Goal: Transaction & Acquisition: Purchase product/service

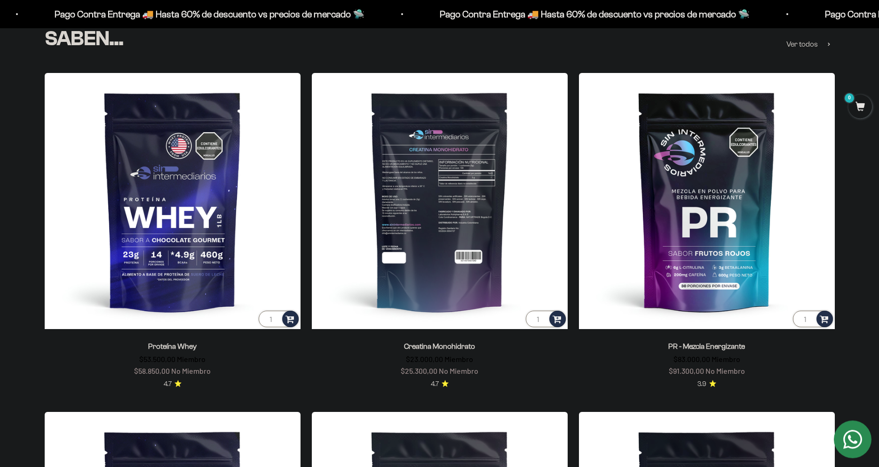
scroll to position [480, 0]
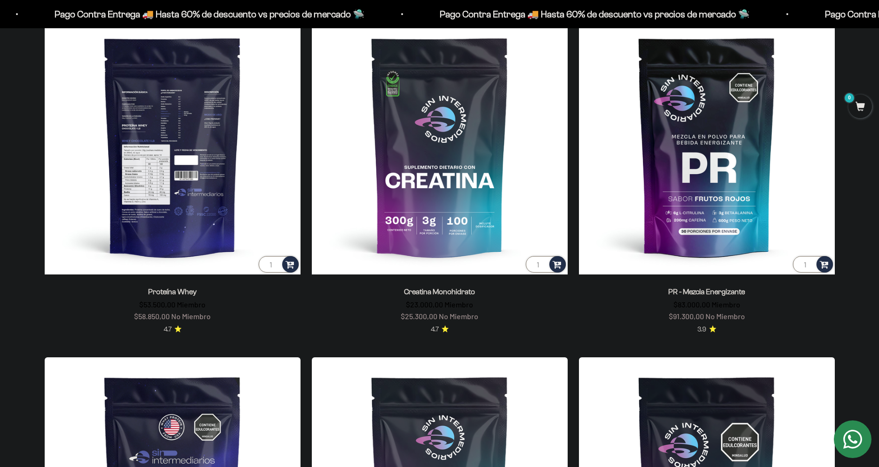
click at [189, 227] on img at bounding box center [173, 146] width 256 height 256
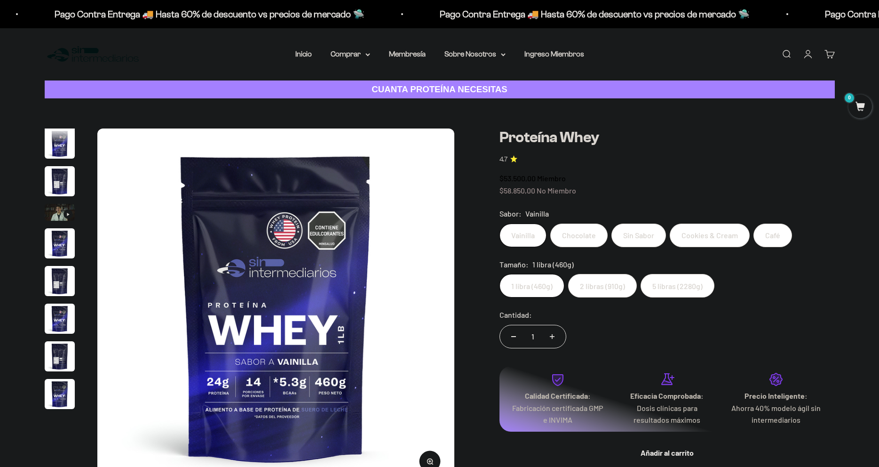
scroll to position [453, 0]
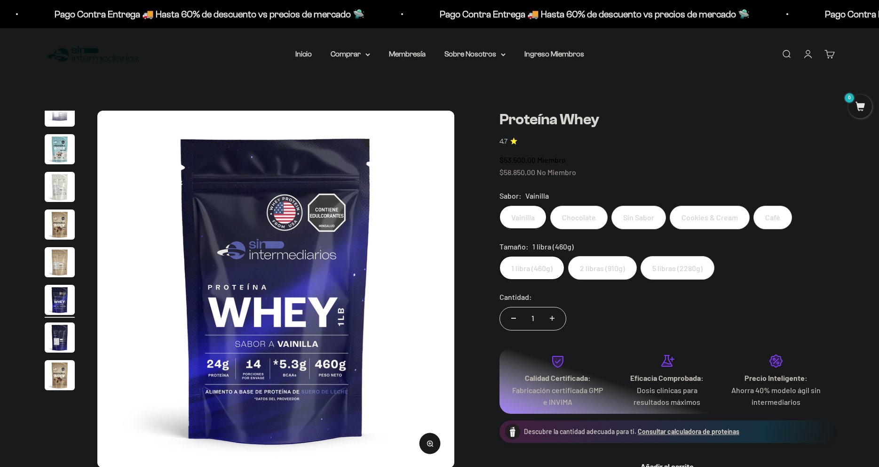
click at [683, 269] on label "5 libras (2280g)" at bounding box center [678, 268] width 74 height 24
click at [500, 256] on input "5 libras (2280g)" at bounding box center [499, 255] width 0 height 0
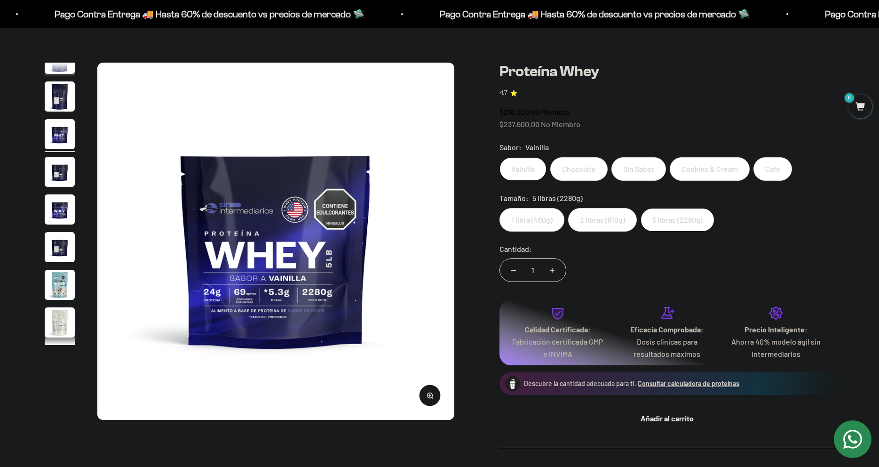
scroll to position [275, 0]
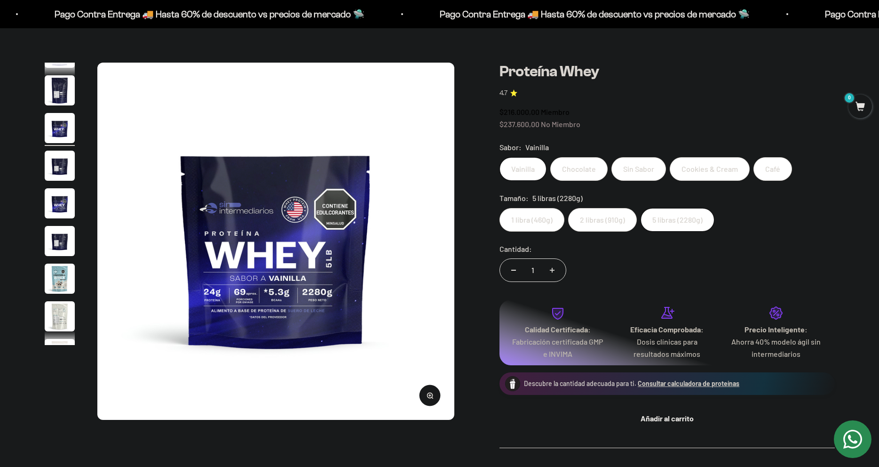
click at [452, 239] on img at bounding box center [275, 241] width 357 height 357
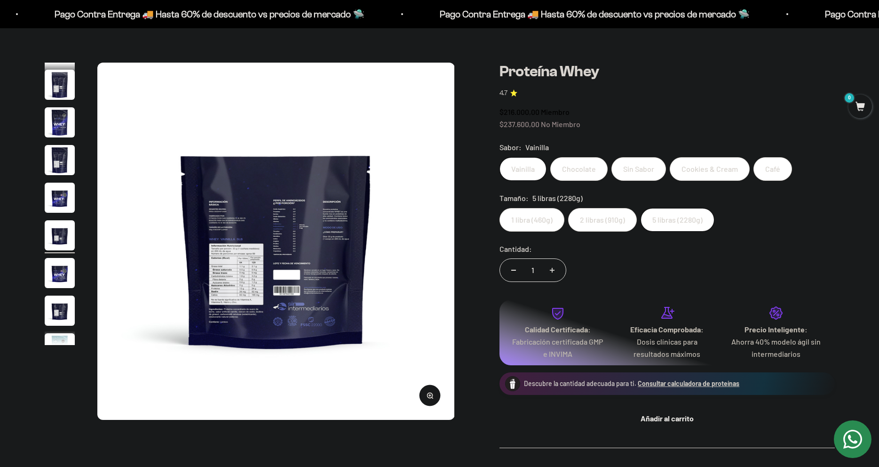
scroll to position [0, 3685]
click at [431, 399] on button "Zoom" at bounding box center [429, 394] width 21 height 21
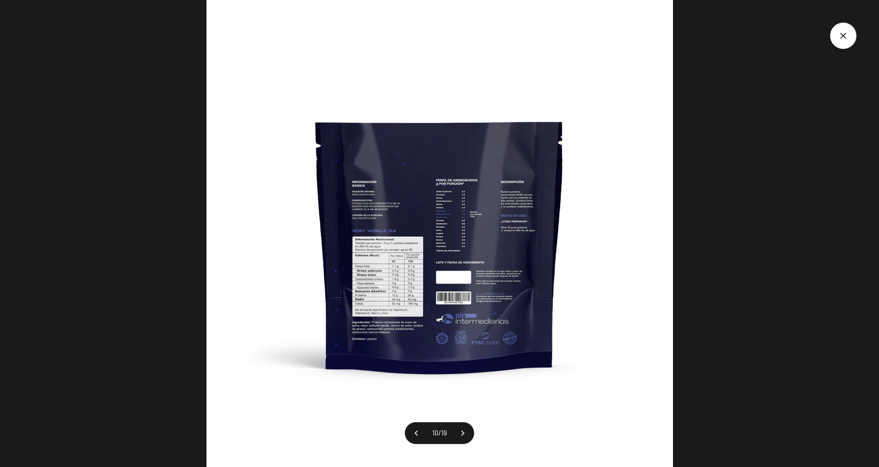
click at [369, 263] on img at bounding box center [440, 233] width 467 height 467
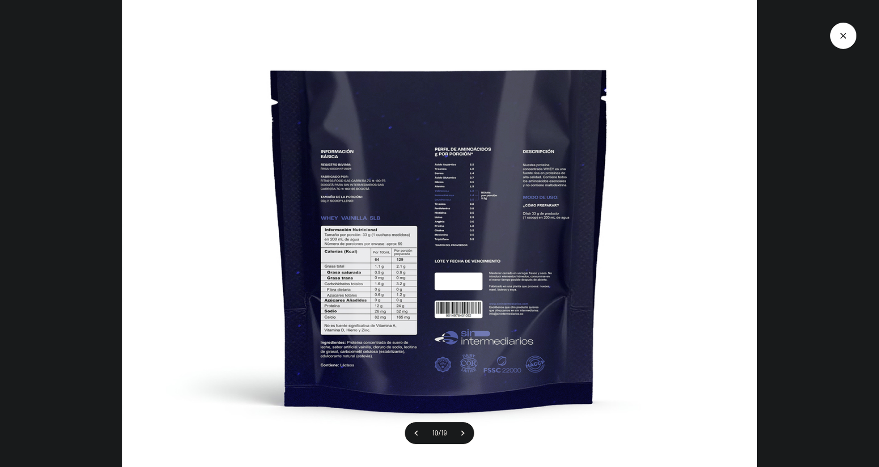
click at [404, 275] on img at bounding box center [439, 221] width 635 height 635
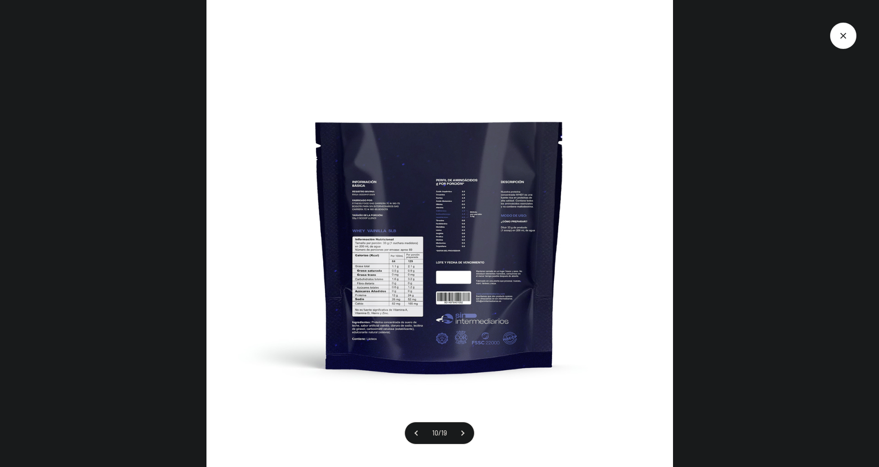
click at [227, 263] on img at bounding box center [440, 233] width 467 height 467
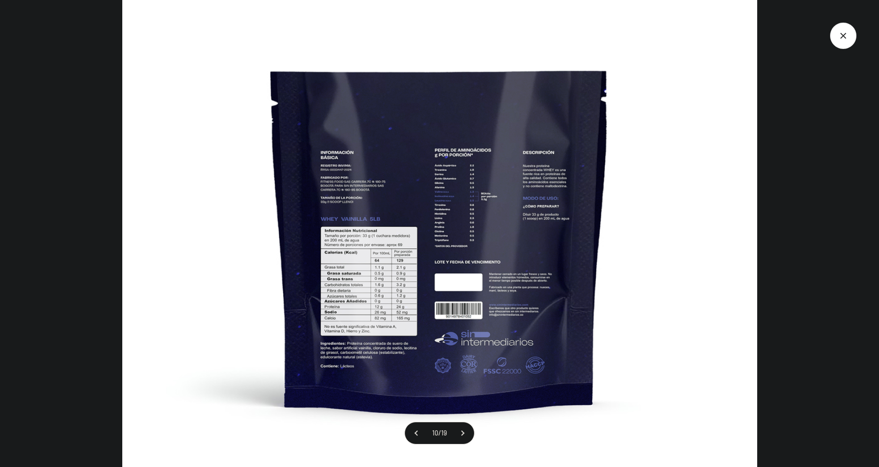
click at [227, 263] on img at bounding box center [439, 222] width 635 height 635
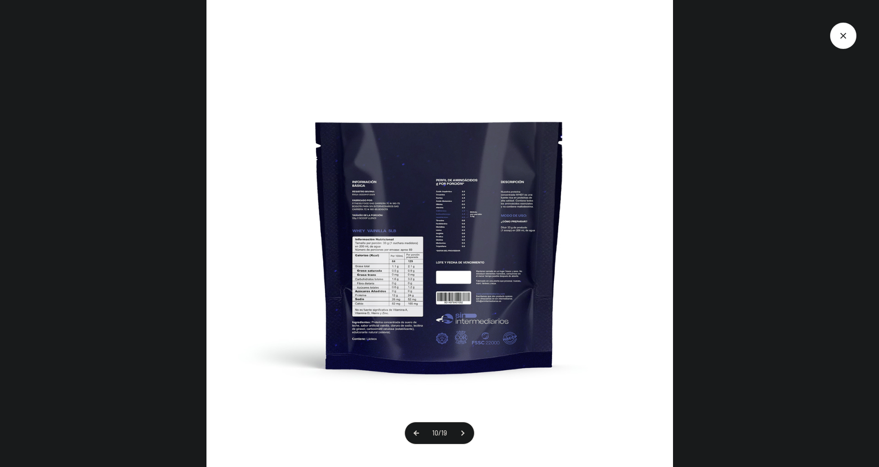
click at [416, 435] on button at bounding box center [417, 433] width 24 height 22
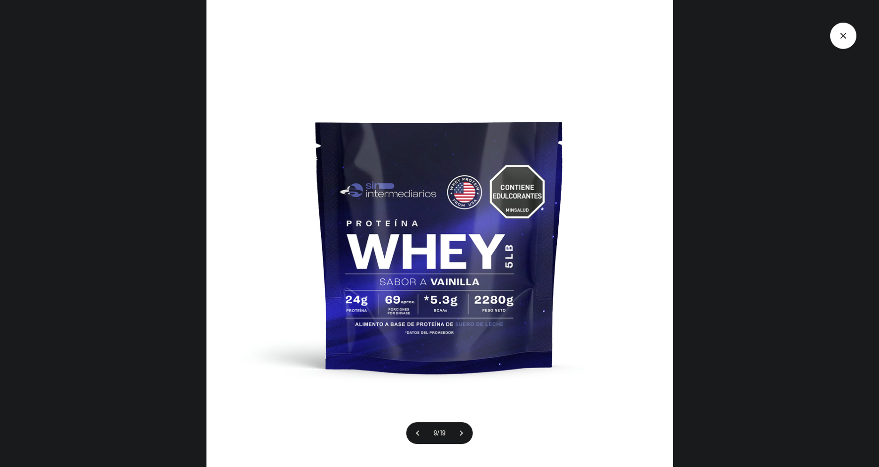
click at [444, 305] on img at bounding box center [440, 233] width 467 height 467
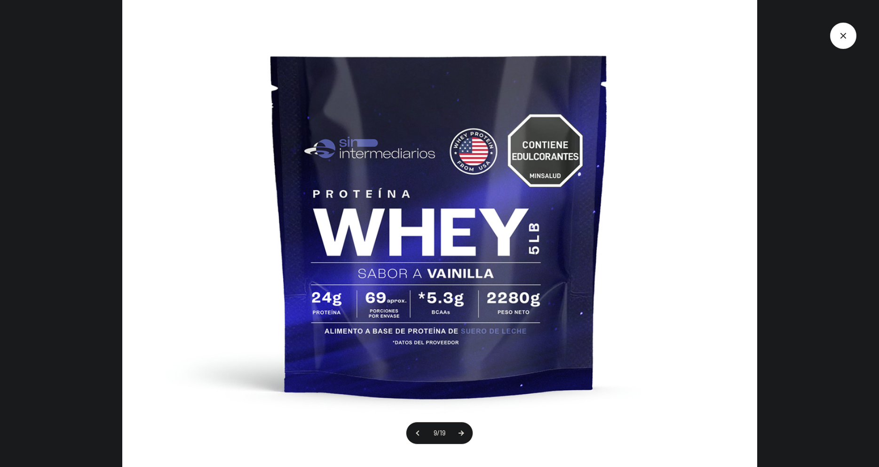
click at [461, 436] on button at bounding box center [461, 433] width 24 height 22
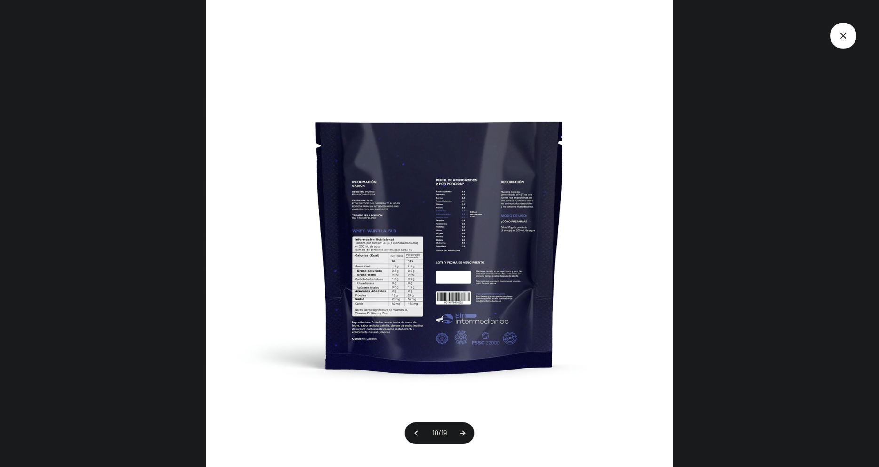
click at [461, 436] on button at bounding box center [463, 433] width 24 height 22
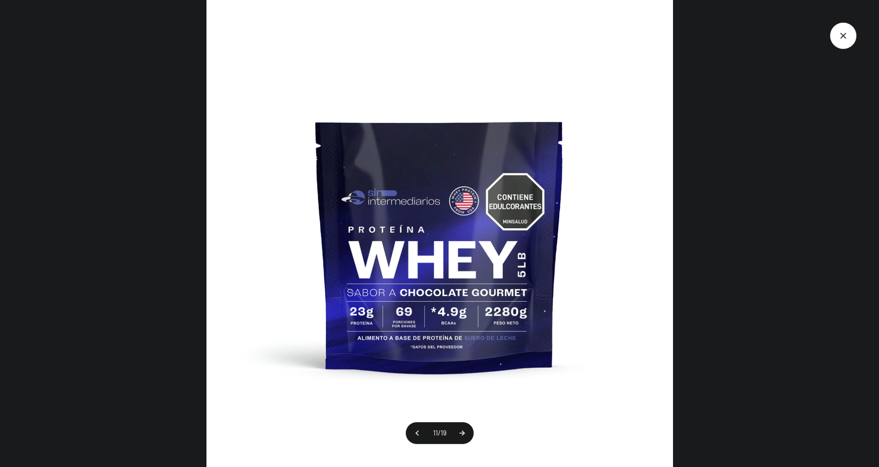
click at [461, 436] on button at bounding box center [462, 433] width 24 height 22
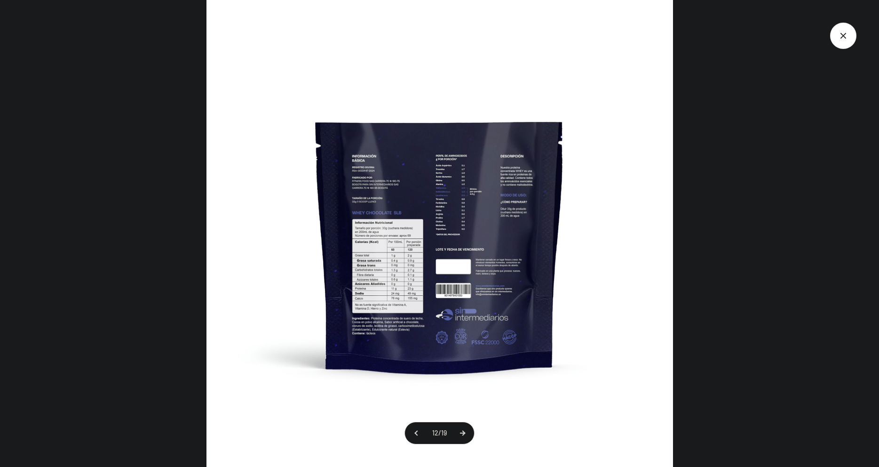
click at [461, 436] on button at bounding box center [463, 433] width 24 height 22
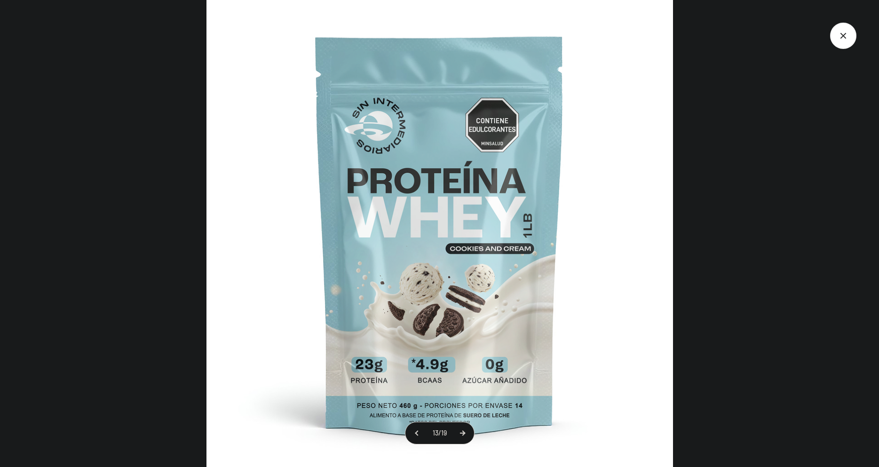
click at [461, 436] on button at bounding box center [463, 433] width 24 height 22
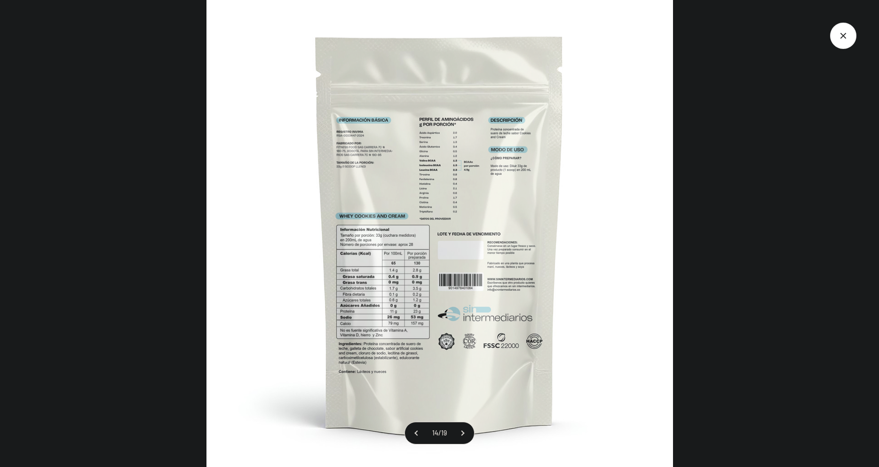
click at [418, 315] on img at bounding box center [440, 233] width 467 height 467
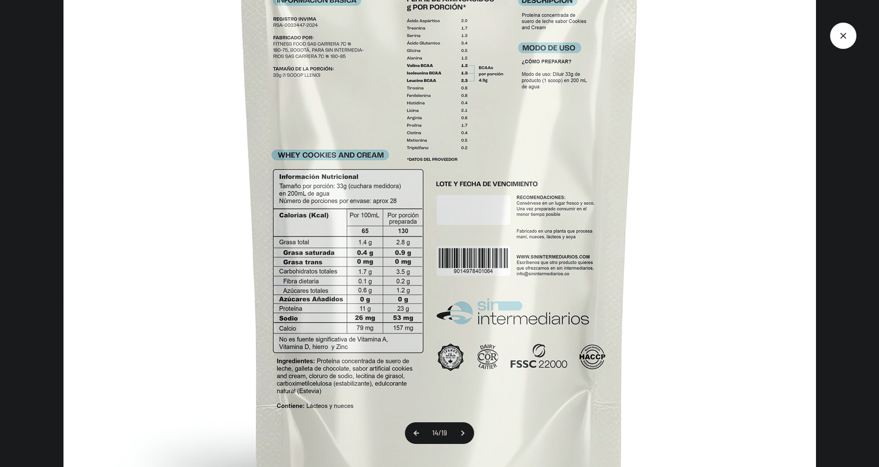
click at [418, 431] on button at bounding box center [417, 433] width 24 height 22
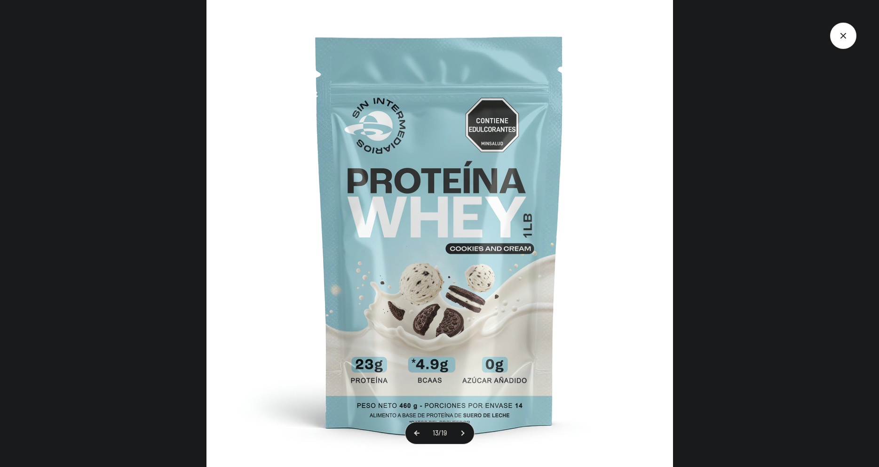
click at [418, 431] on button at bounding box center [418, 433] width 24 height 22
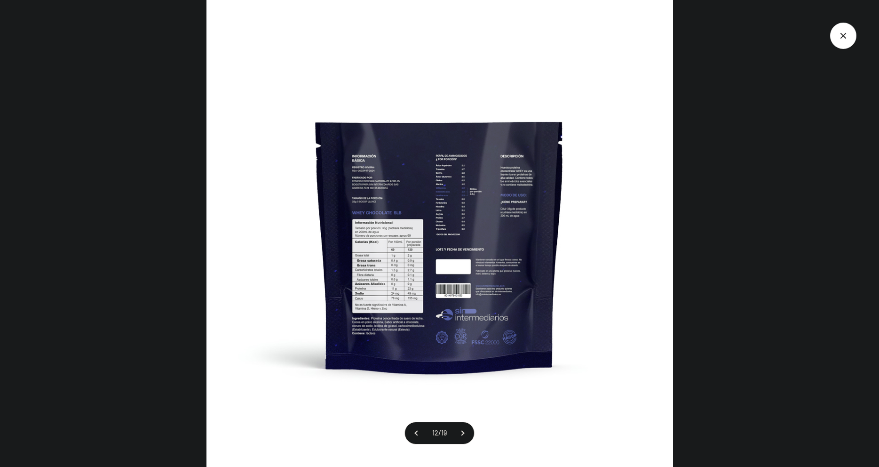
click at [402, 271] on img at bounding box center [440, 233] width 467 height 467
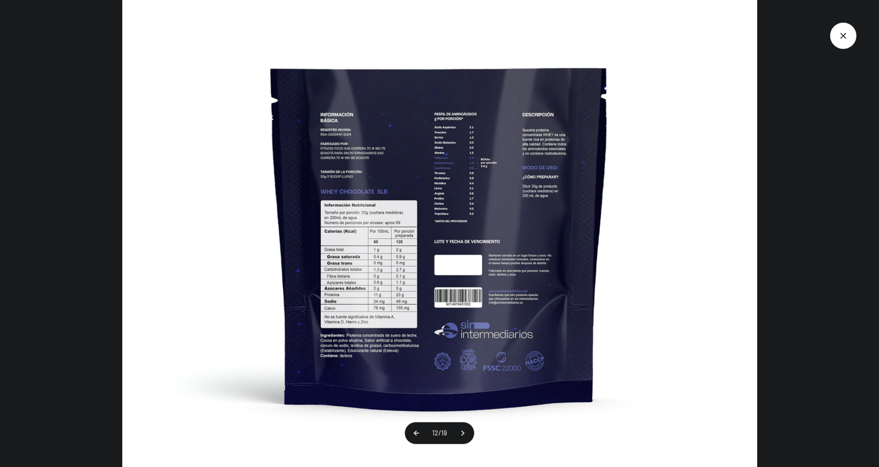
click at [415, 430] on button at bounding box center [417, 433] width 24 height 22
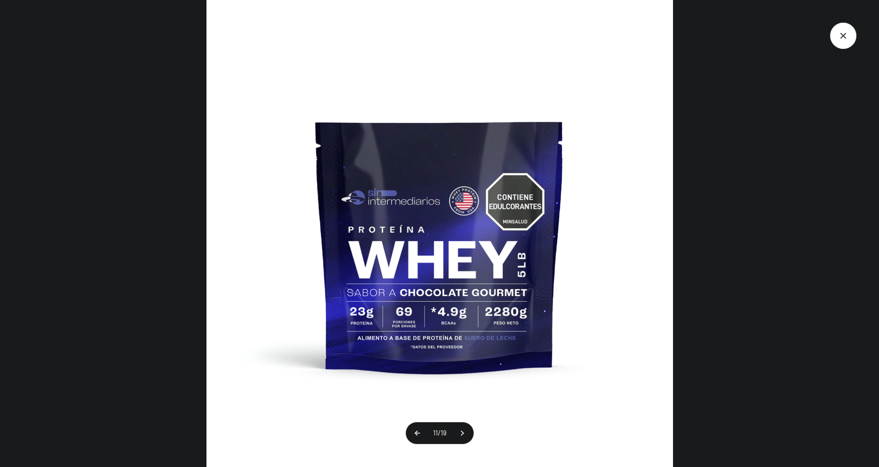
click at [415, 430] on button at bounding box center [418, 433] width 24 height 22
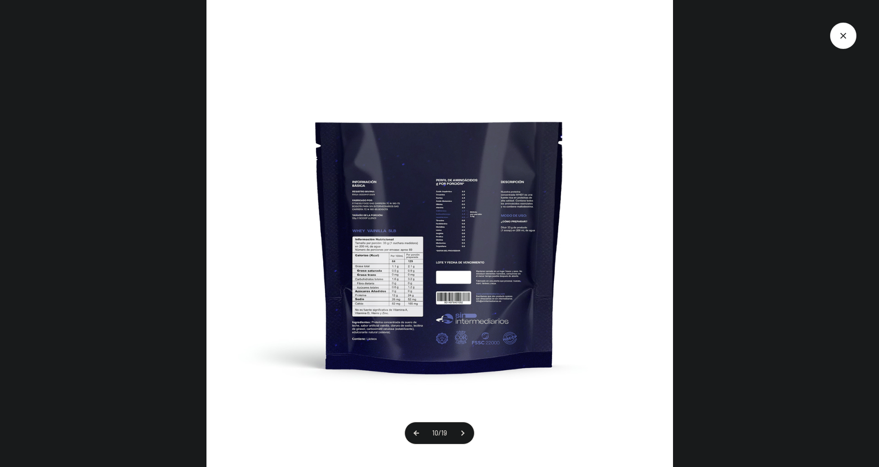
click at [415, 430] on button at bounding box center [417, 433] width 24 height 22
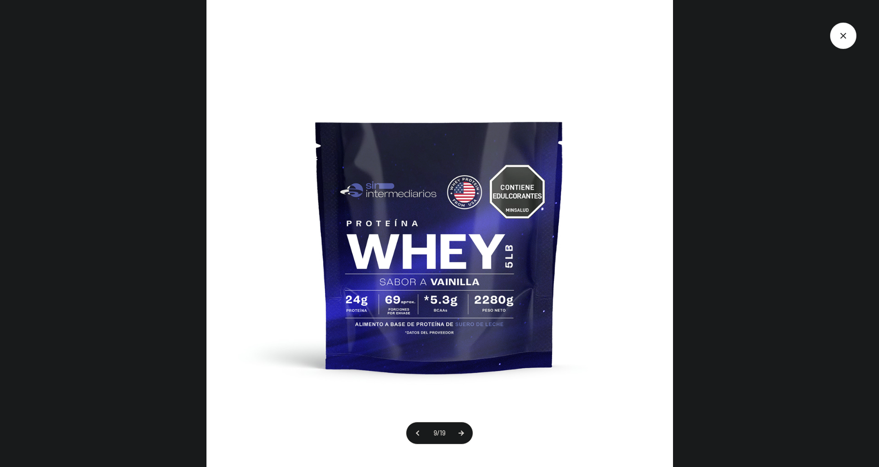
click at [460, 438] on button at bounding box center [461, 433] width 24 height 22
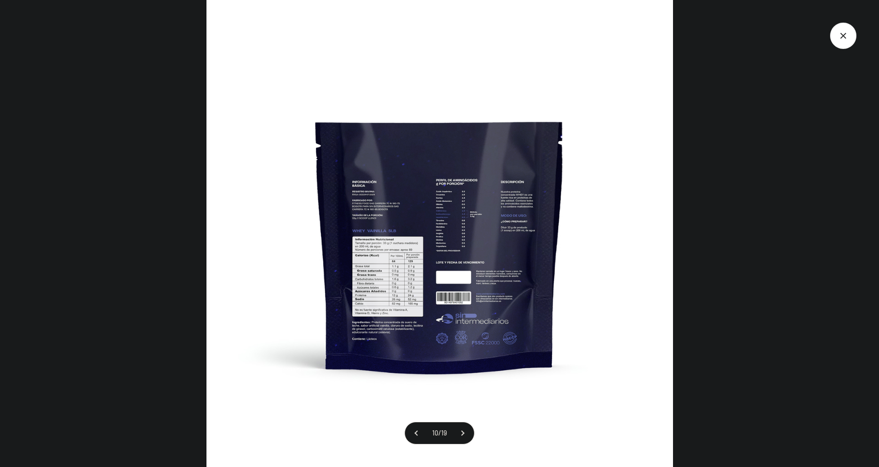
click at [413, 293] on img at bounding box center [440, 233] width 467 height 467
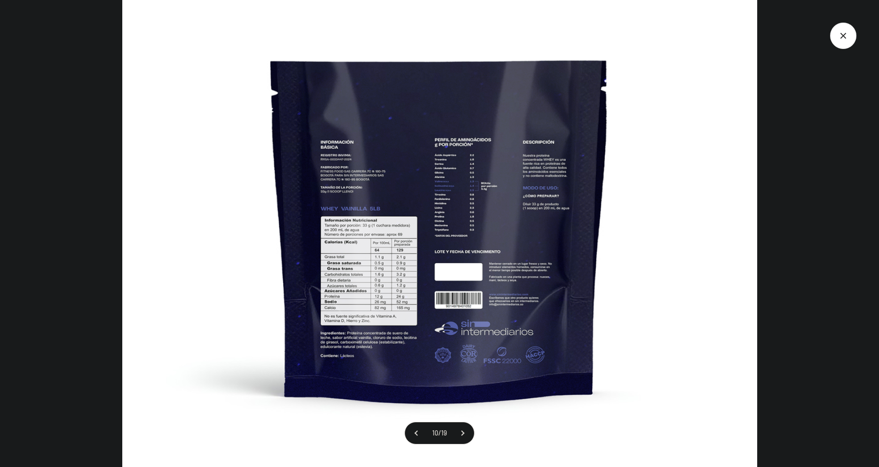
click at [847, 33] on icon "Cerrar galería" at bounding box center [843, 36] width 26 height 26
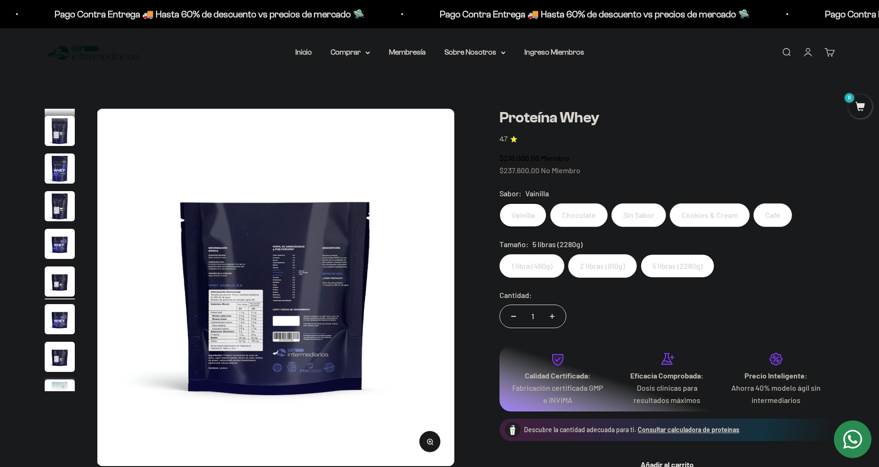
scroll to position [0, 0]
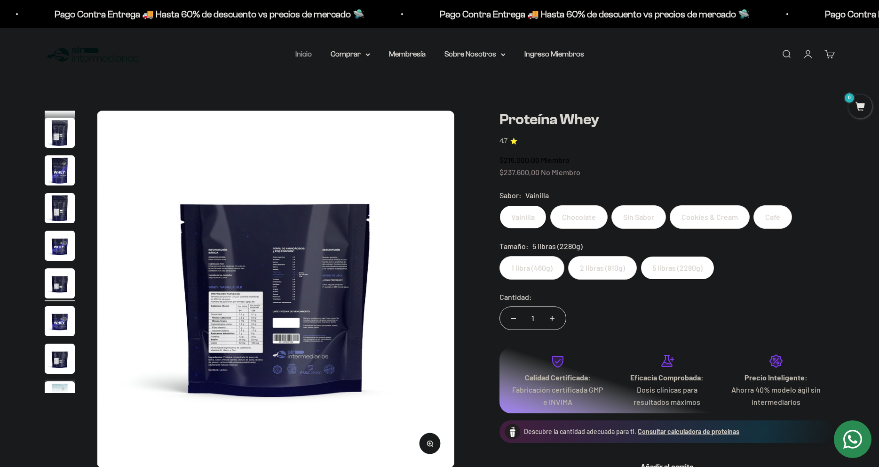
click at [305, 56] on link "Inicio" at bounding box center [303, 54] width 16 height 8
